Goal: Navigation & Orientation: Find specific page/section

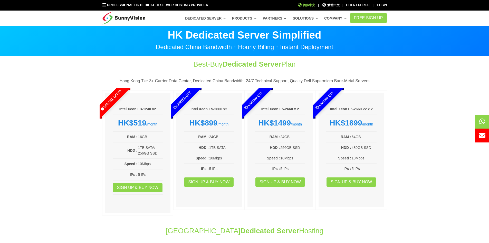
click at [306, 6] on span "简体中文" at bounding box center [307, 5] width 18 height 5
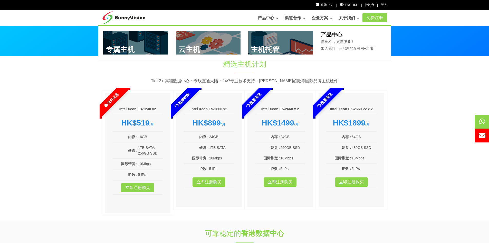
click at [270, 15] on link "产品中心" at bounding box center [268, 18] width 21 height 10
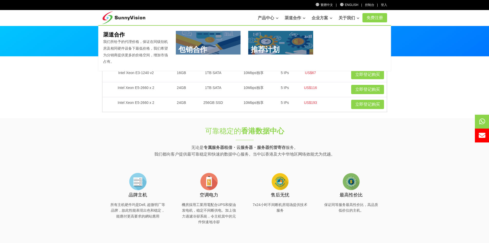
click at [298, 17] on link "渠道合作" at bounding box center [295, 18] width 21 height 10
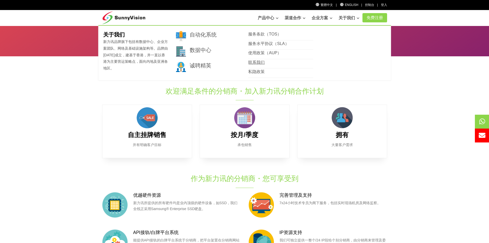
click at [258, 62] on link "联系我们" at bounding box center [256, 62] width 16 height 4
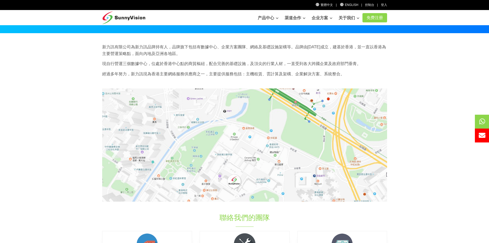
scroll to position [51, 0]
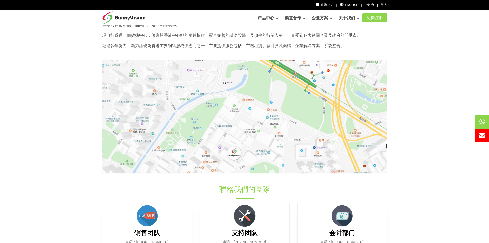
click at [250, 161] on img at bounding box center [244, 117] width 285 height 114
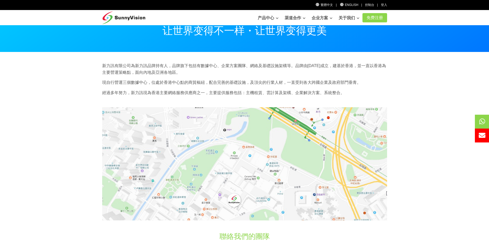
scroll to position [77, 0]
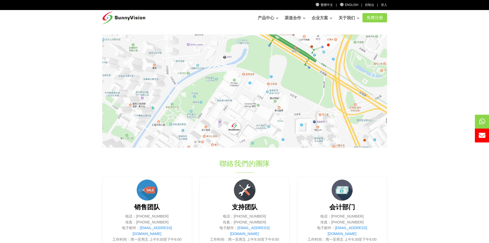
click at [357, 102] on img at bounding box center [244, 91] width 285 height 114
click at [350, 143] on img at bounding box center [244, 91] width 285 height 114
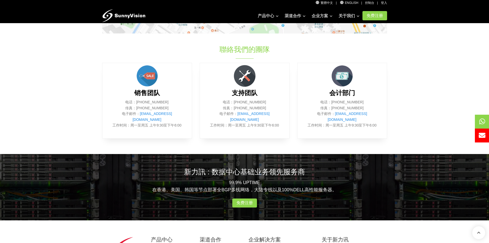
scroll to position [231, 0]
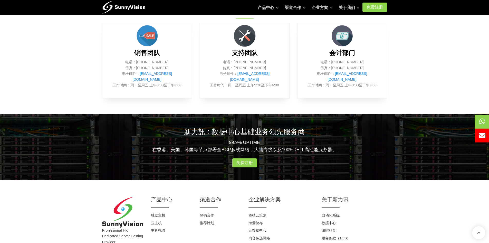
click at [258, 228] on link "云数据中心" at bounding box center [258, 230] width 18 height 4
